Goal: Task Accomplishment & Management: Manage account settings

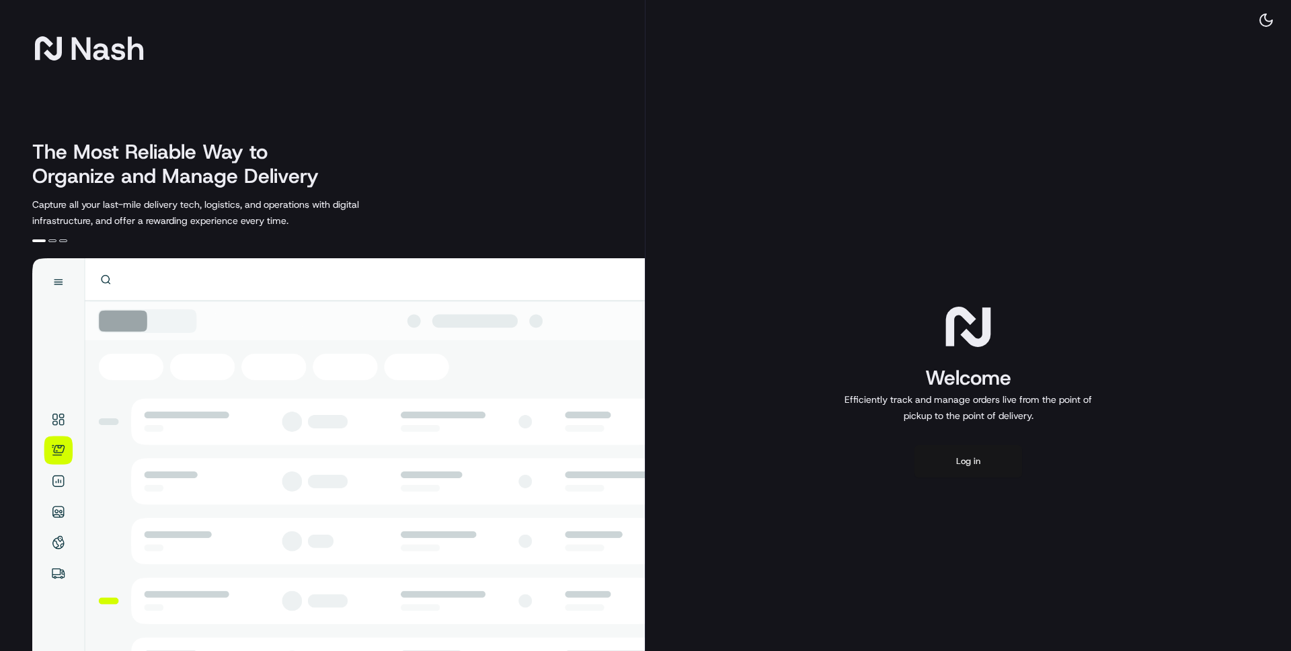
click at [973, 456] on button "Log in" at bounding box center [968, 461] width 108 height 32
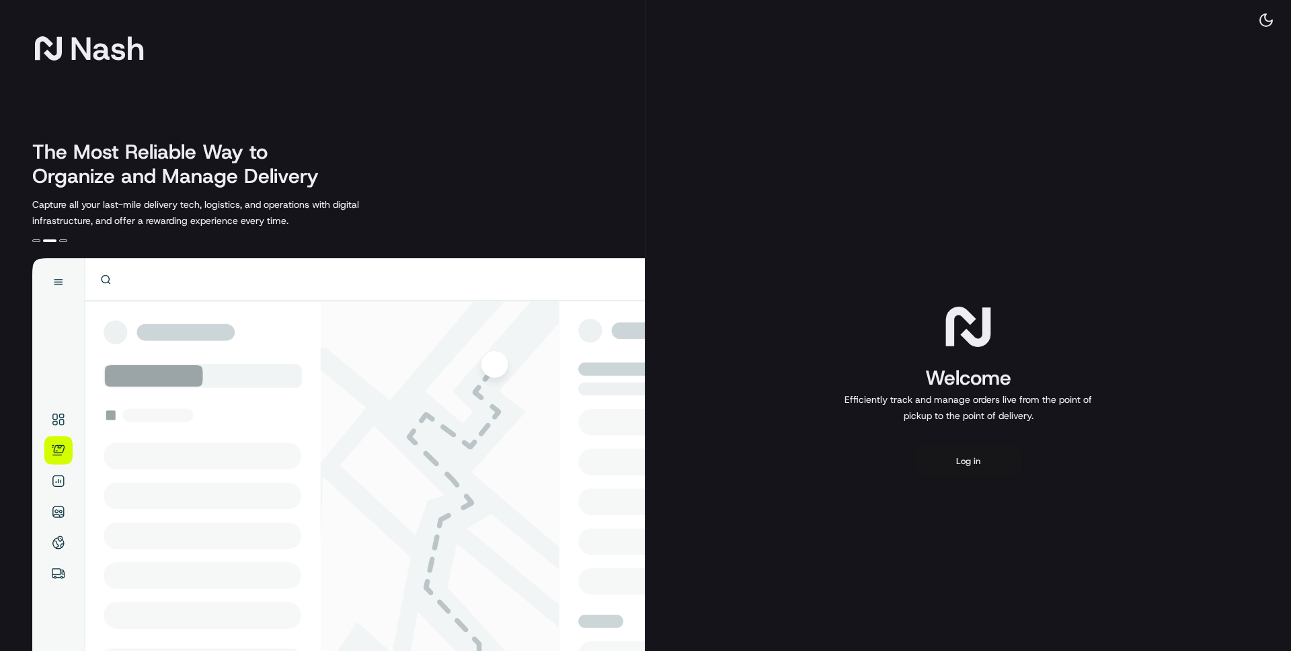
click at [972, 458] on button "Log in" at bounding box center [968, 461] width 108 height 32
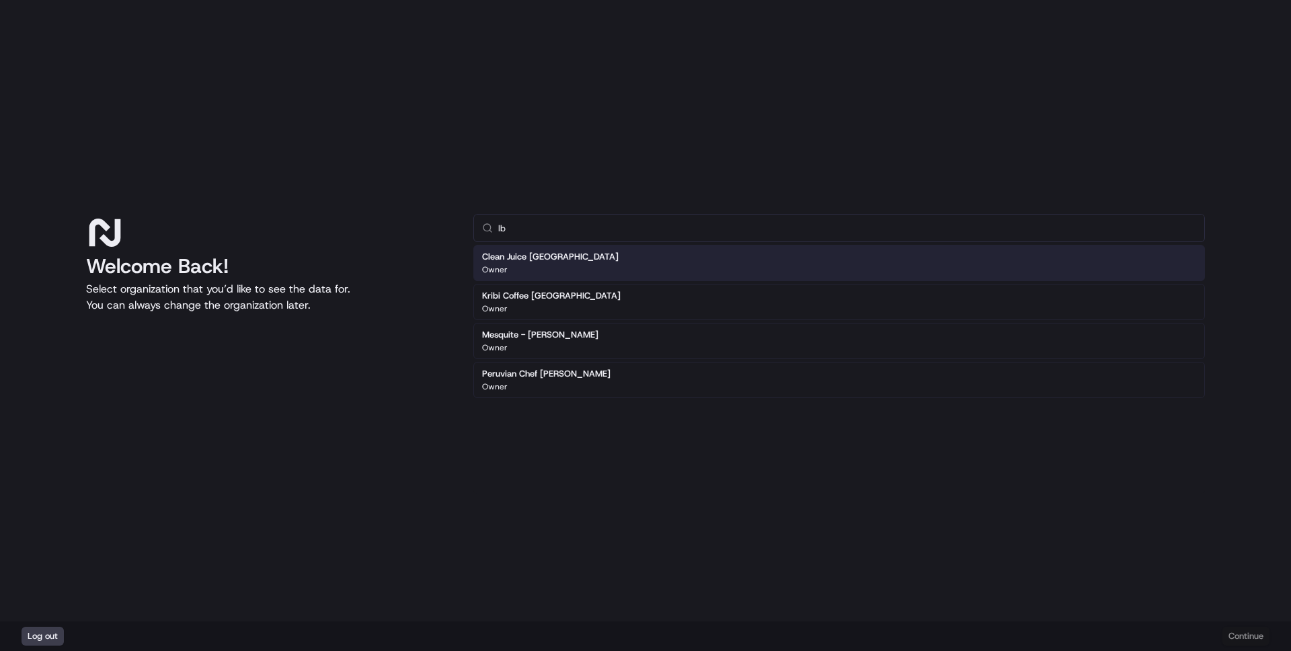
type input "l"
type input "4"
type input "l"
type input "c"
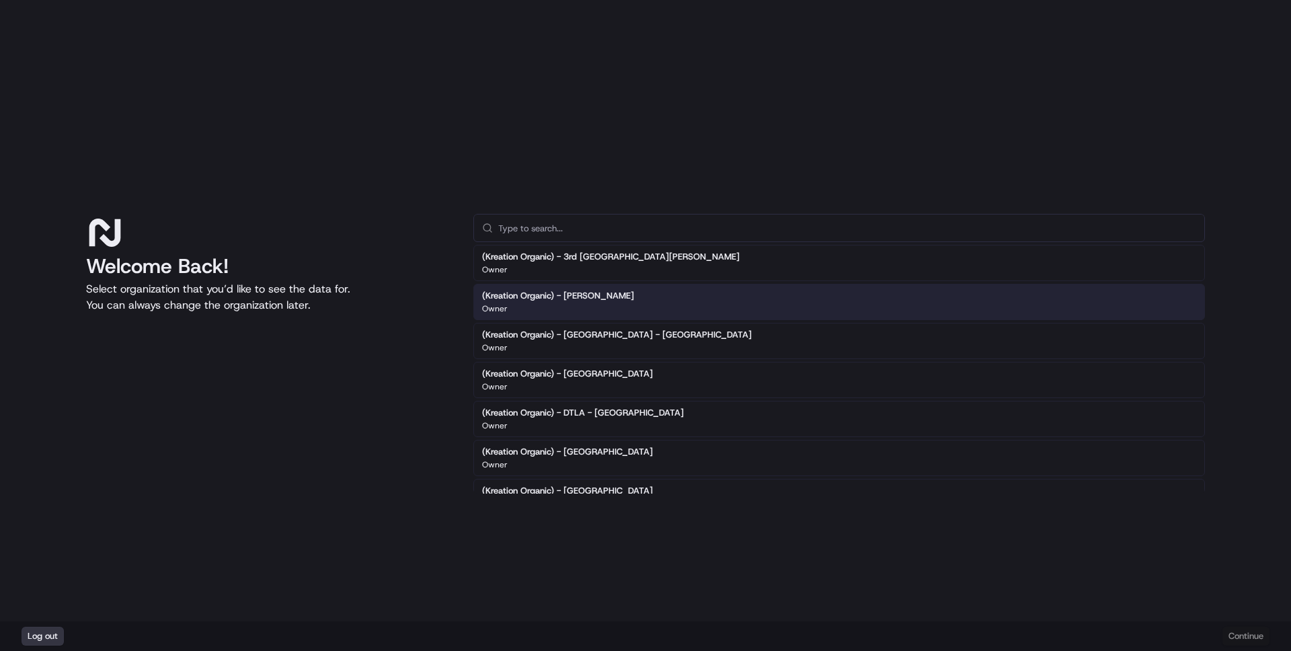
click at [37, 642] on button "Log out" at bounding box center [43, 636] width 42 height 19
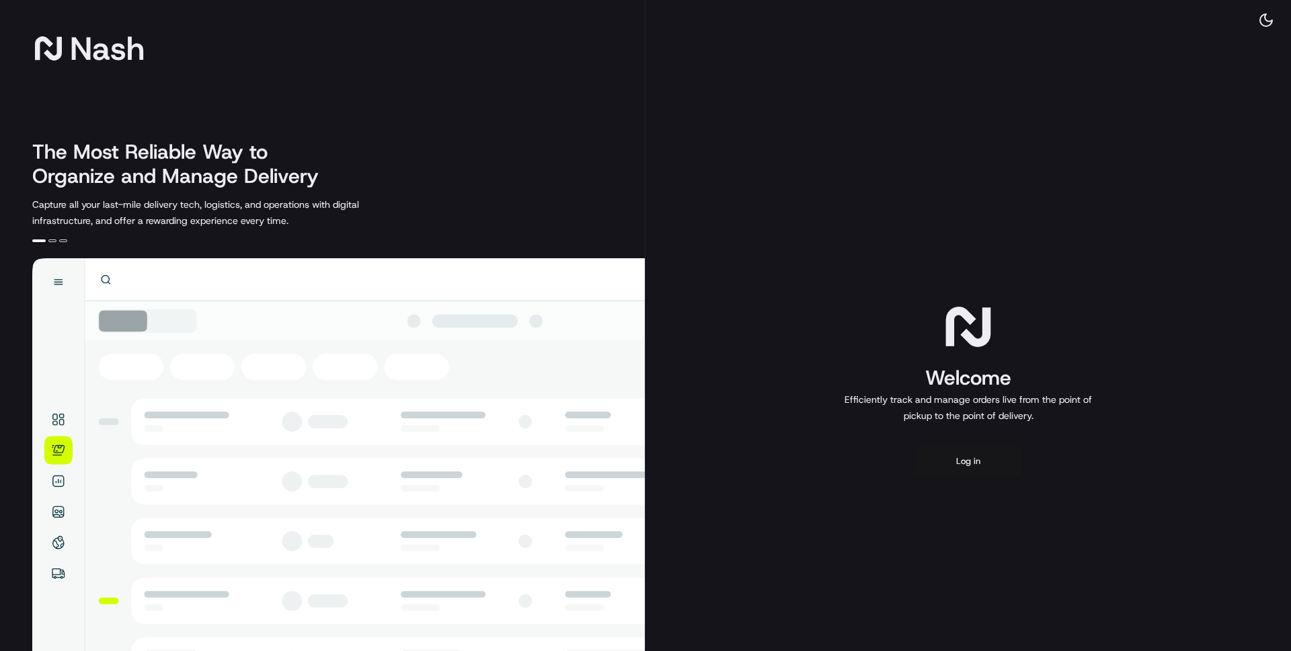
click at [968, 465] on button "Log in" at bounding box center [968, 461] width 108 height 32
click at [974, 464] on button "Log in" at bounding box center [968, 461] width 108 height 32
